Goal: Information Seeking & Learning: Find specific page/section

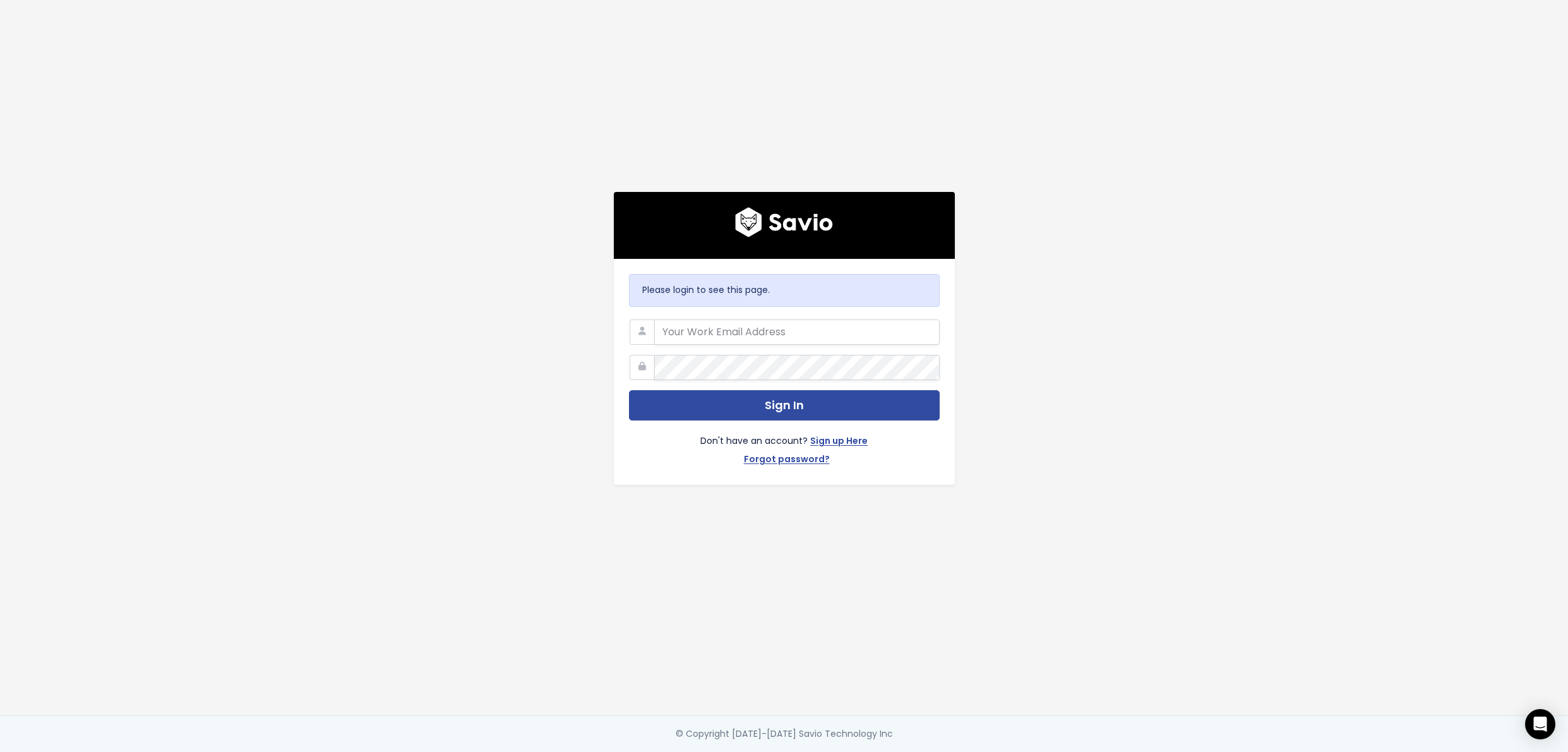
type input "hannah.holmgren@shopventory.com"
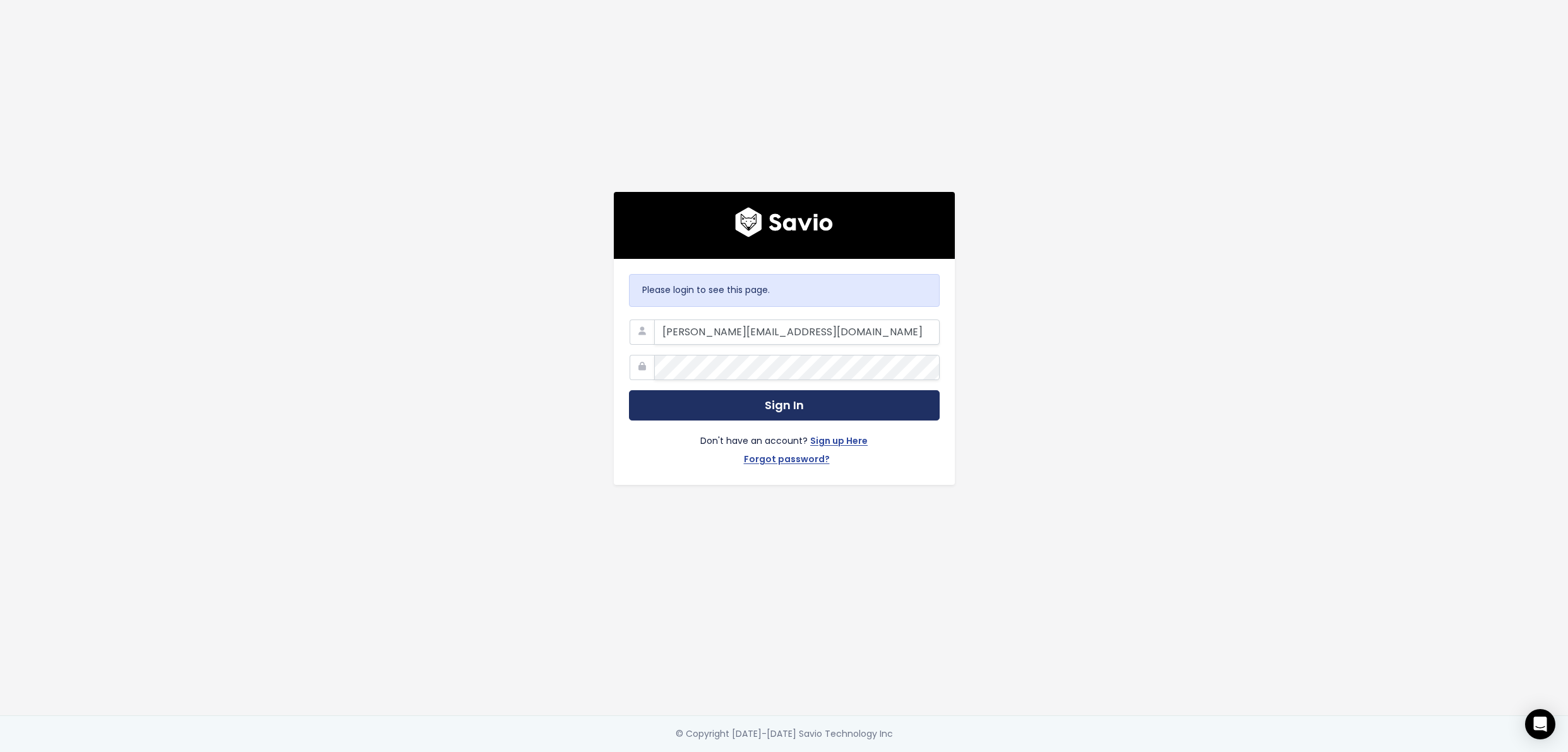
click at [689, 414] on button "Sign In" at bounding box center [785, 405] width 311 height 31
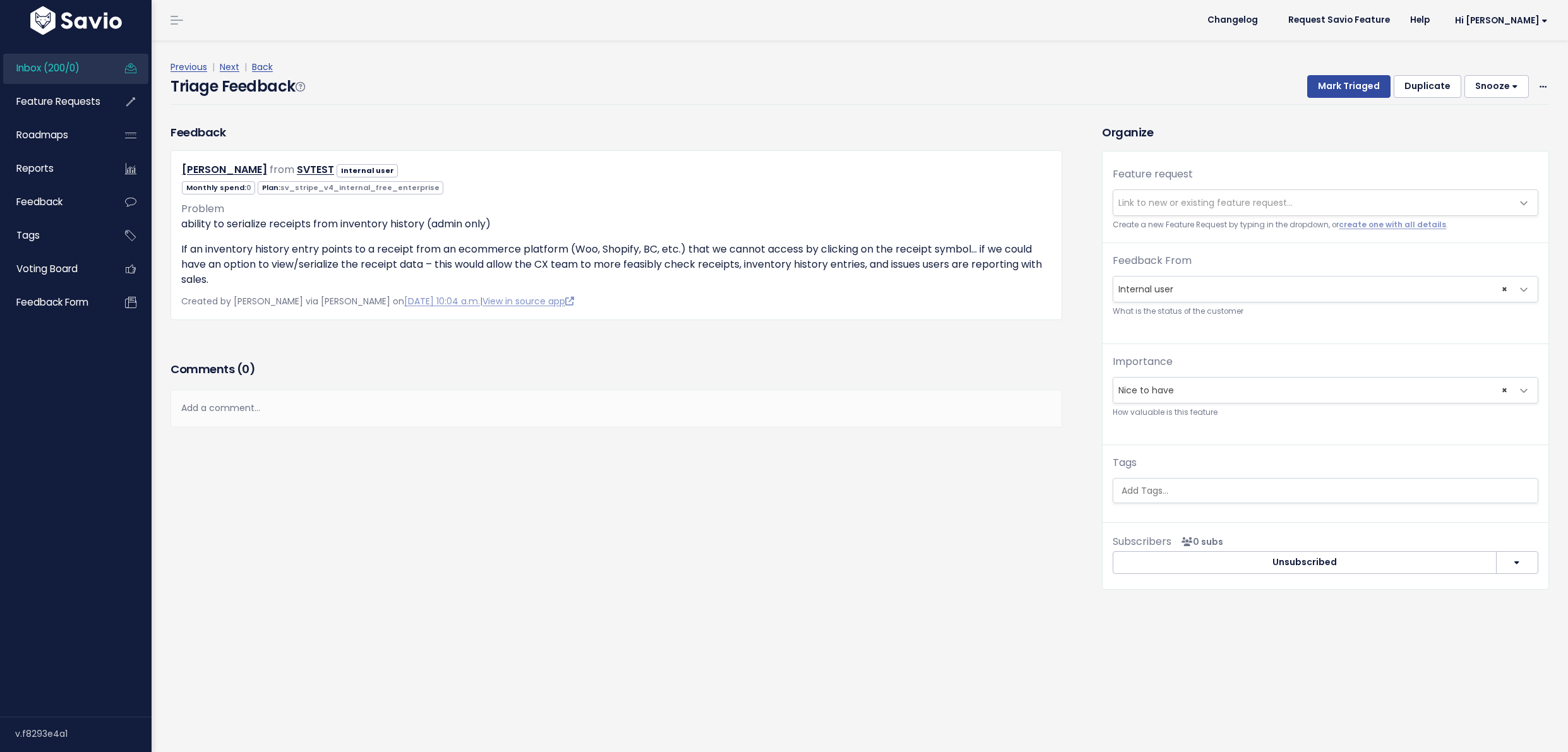
click at [85, 66] on link "Inbox (200/0)" at bounding box center [54, 68] width 102 height 29
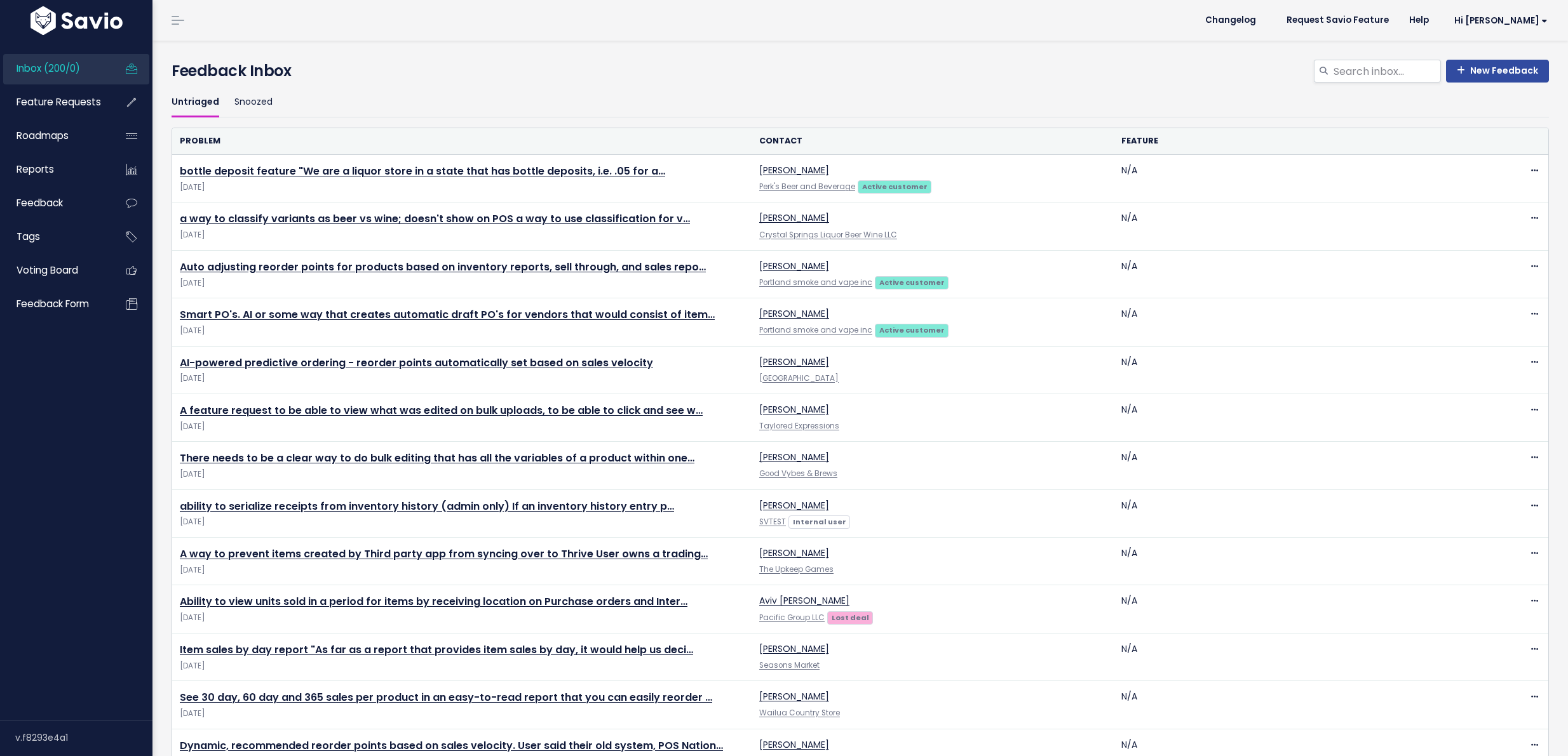
click at [1324, 83] on div "New Feedback Feedback Inbox" at bounding box center [860, 74] width 1396 height 28
click at [1332, 78] on input "search" at bounding box center [1386, 71] width 108 height 23
type input "save only changes"
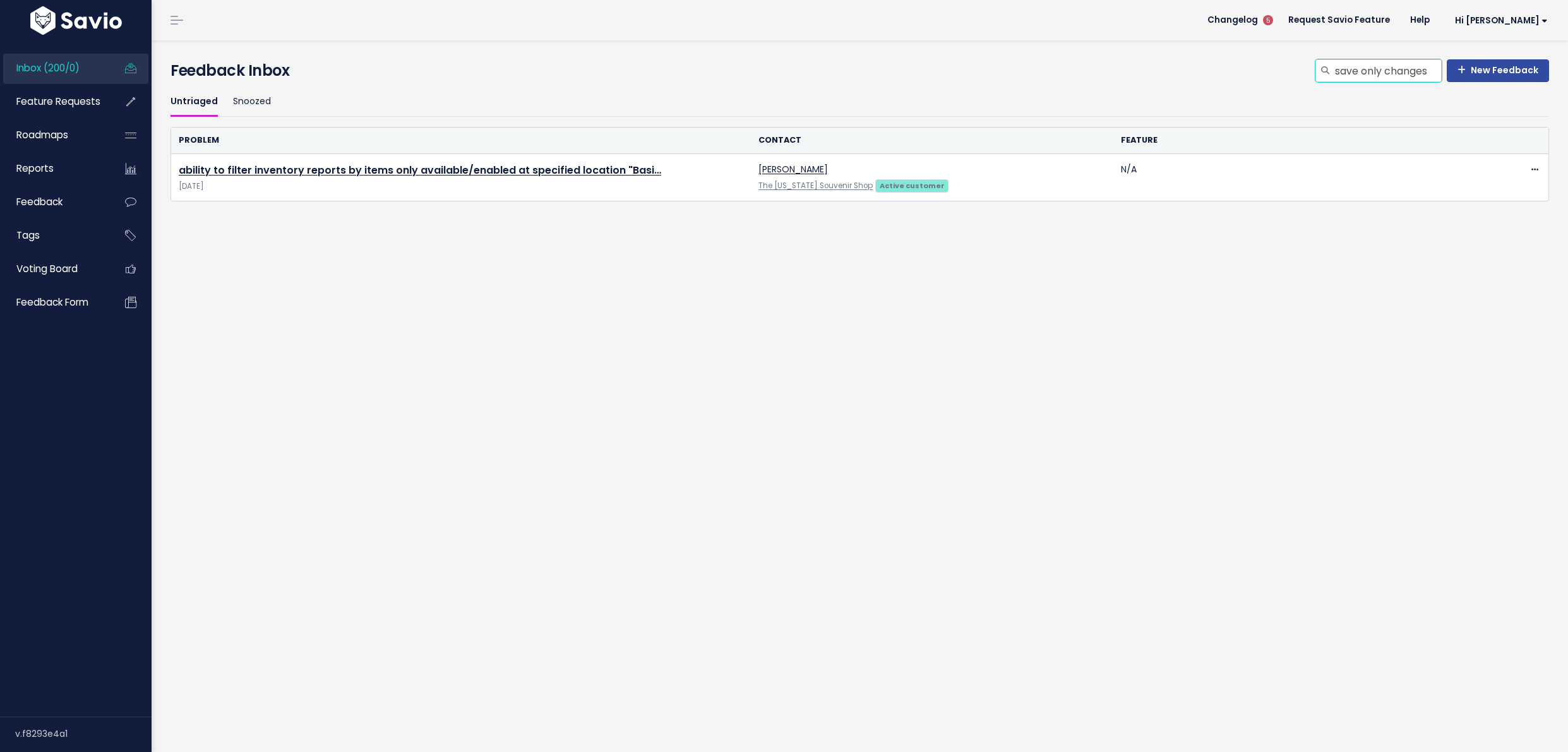
click at [1350, 72] on input "save only changes" at bounding box center [1387, 71] width 108 height 23
click at [1350, 72] on input "save only changes" at bounding box center [1387, 71] width 108 height 23
type input "save"
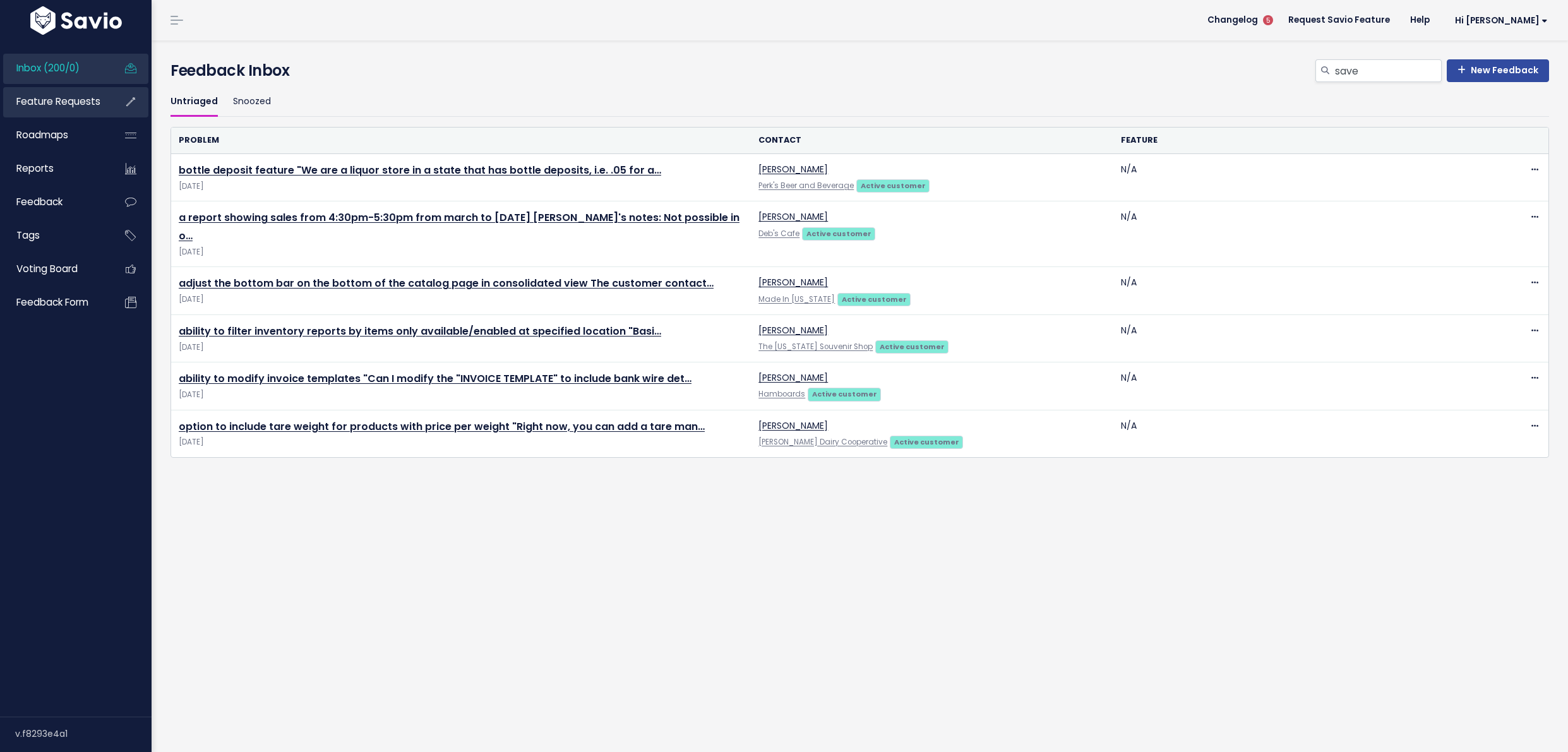
click at [72, 96] on span "Feature Requests" at bounding box center [58, 101] width 84 height 13
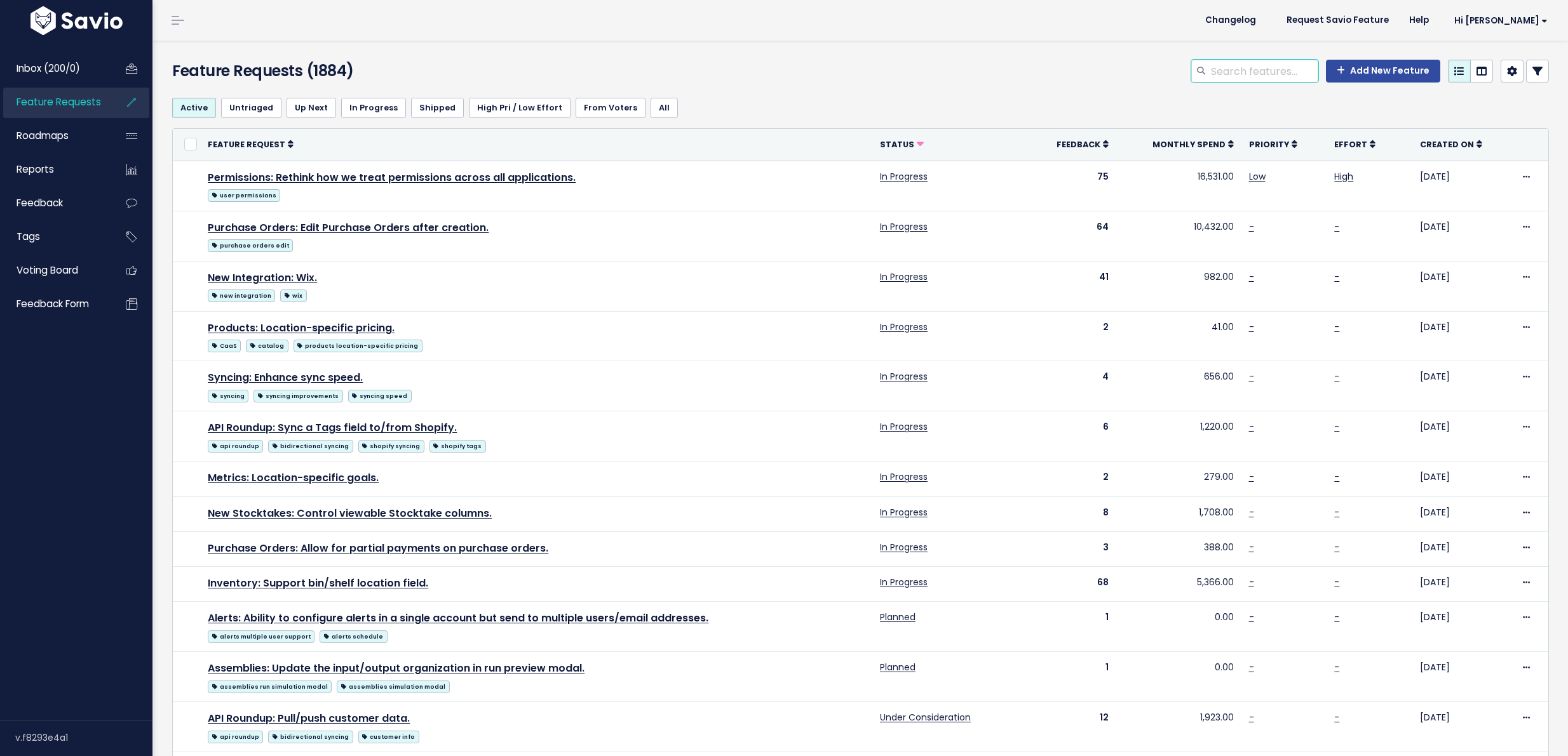
click at [1268, 76] on input "search" at bounding box center [1263, 71] width 108 height 23
type input "save"
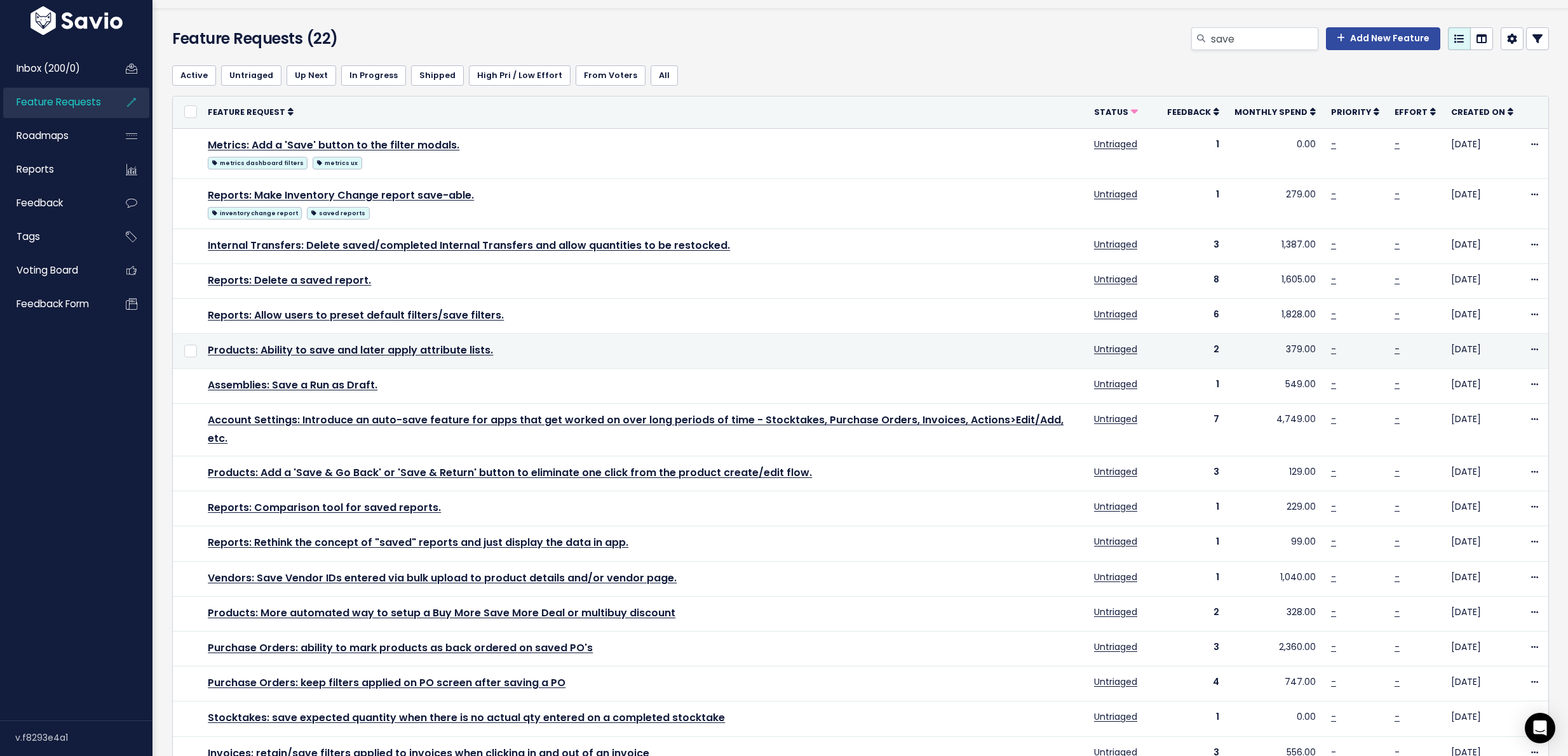
scroll to position [219, 0]
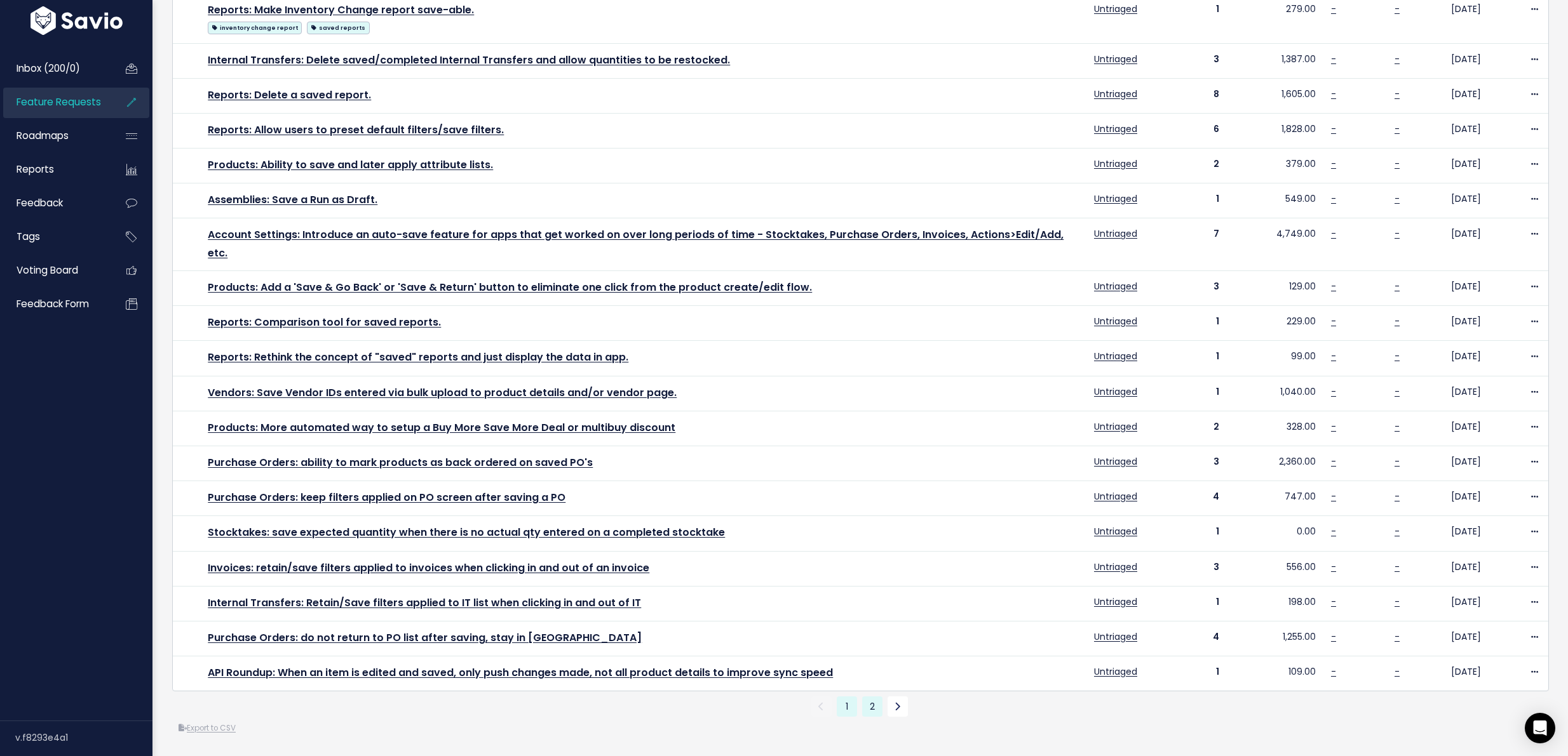
click at [867, 700] on link "2" at bounding box center [872, 706] width 20 height 20
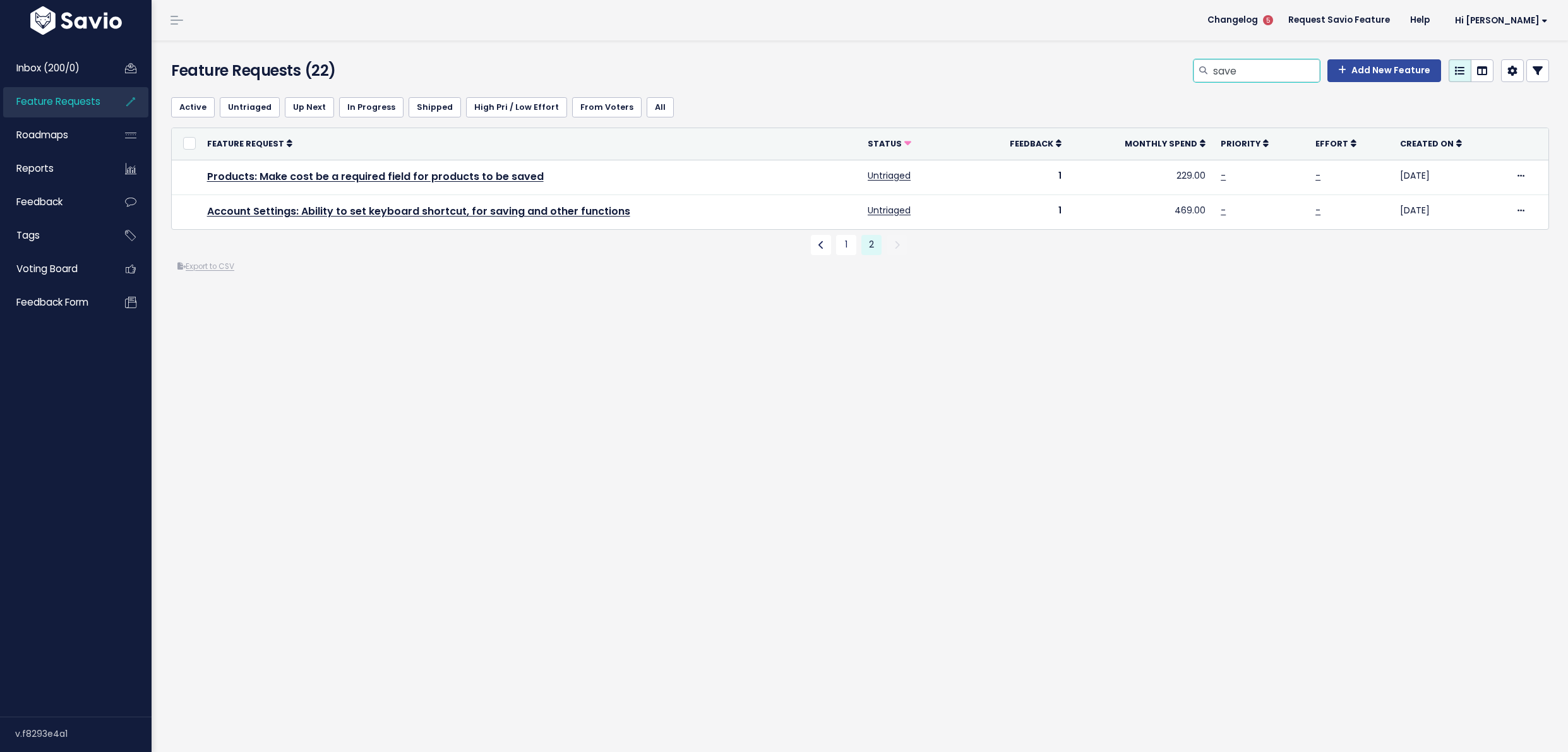
click at [1281, 78] on input "save" at bounding box center [1266, 71] width 108 height 23
type input "save changes"
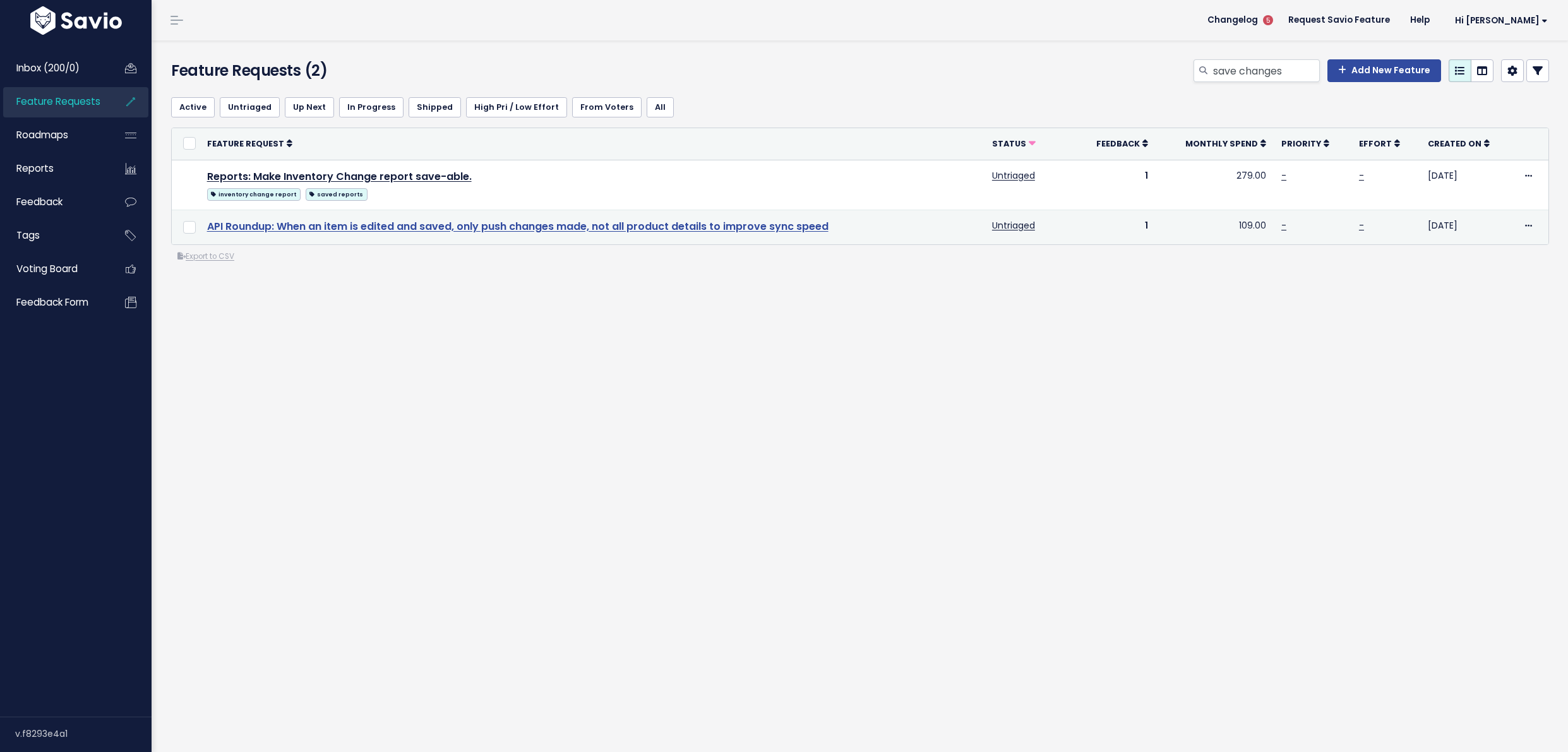
click at [808, 228] on link "API Roundup: When an item is edited and saved, only push changes made, not all …" at bounding box center [517, 226] width 621 height 14
